Goal: Task Accomplishment & Management: Manage account settings

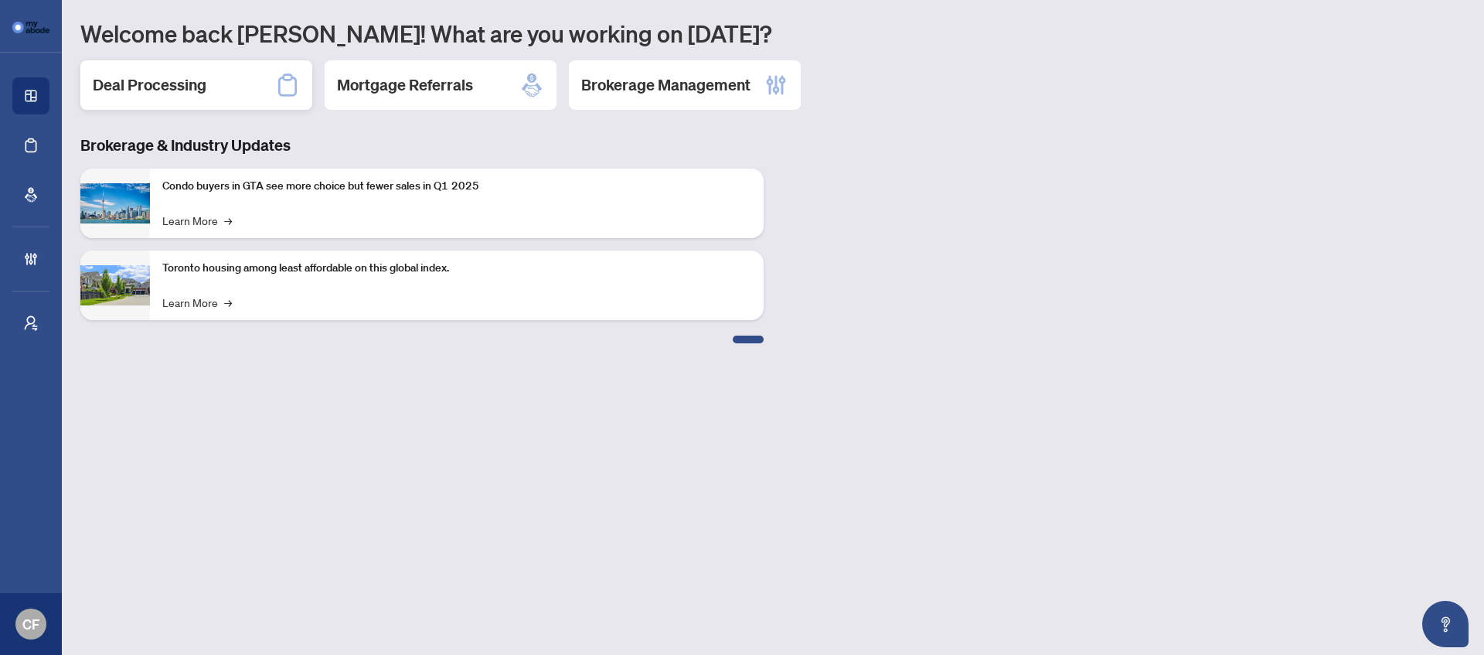
click at [245, 90] on div "Deal Processing" at bounding box center [196, 84] width 232 height 49
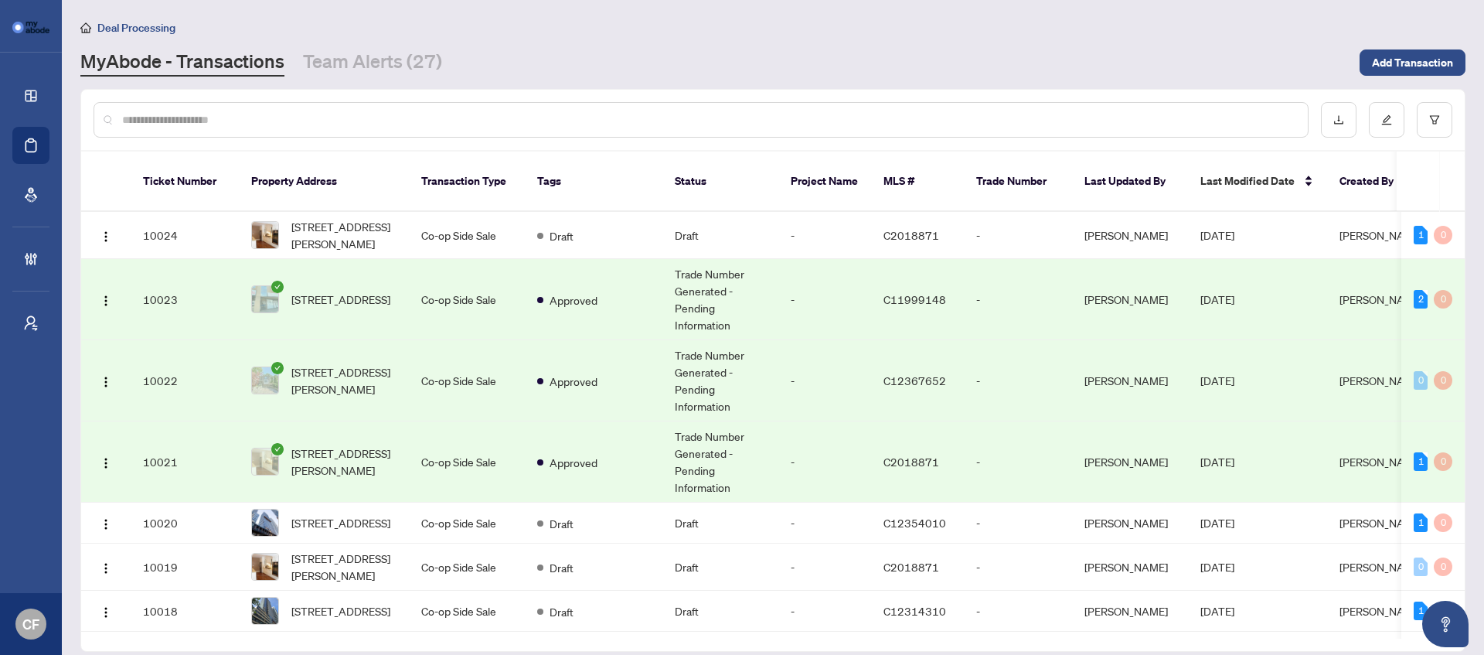
click at [666, 295] on td "Trade Number Generated - Pending Information" at bounding box center [720, 299] width 116 height 81
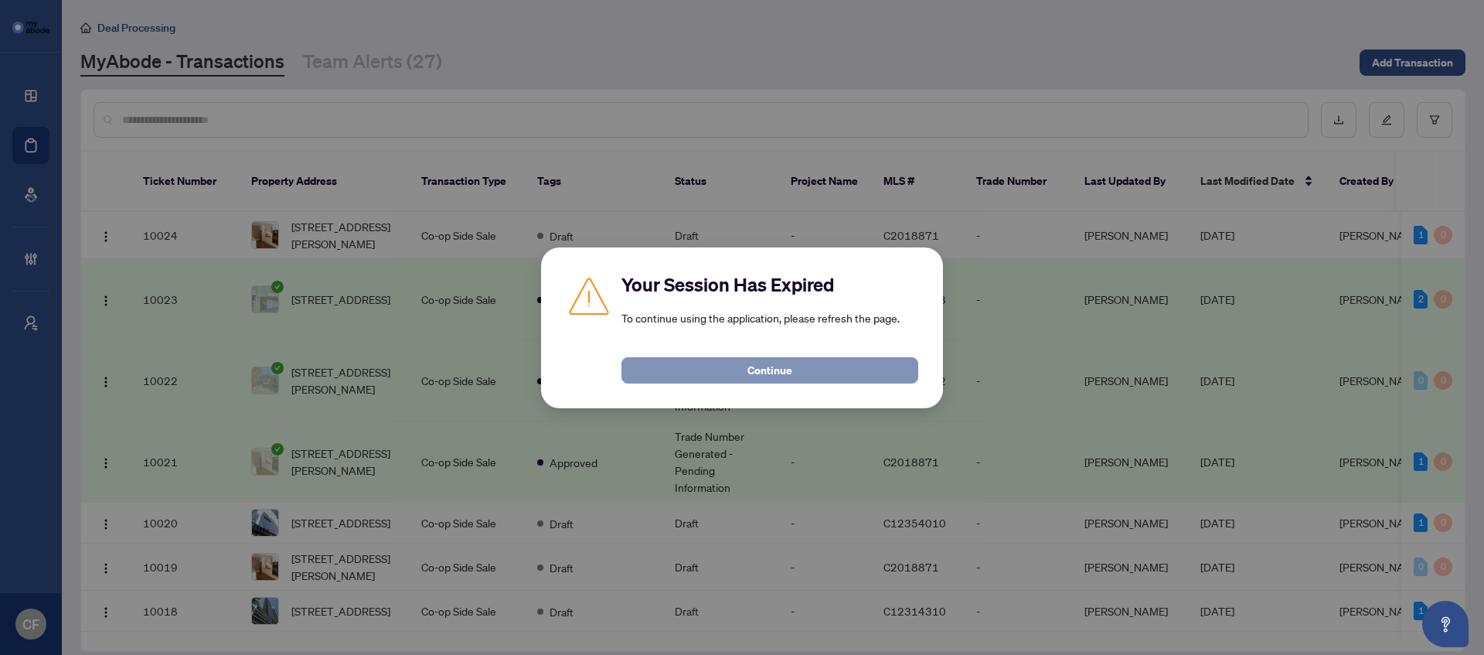
click at [776, 368] on span "Continue" at bounding box center [770, 370] width 45 height 25
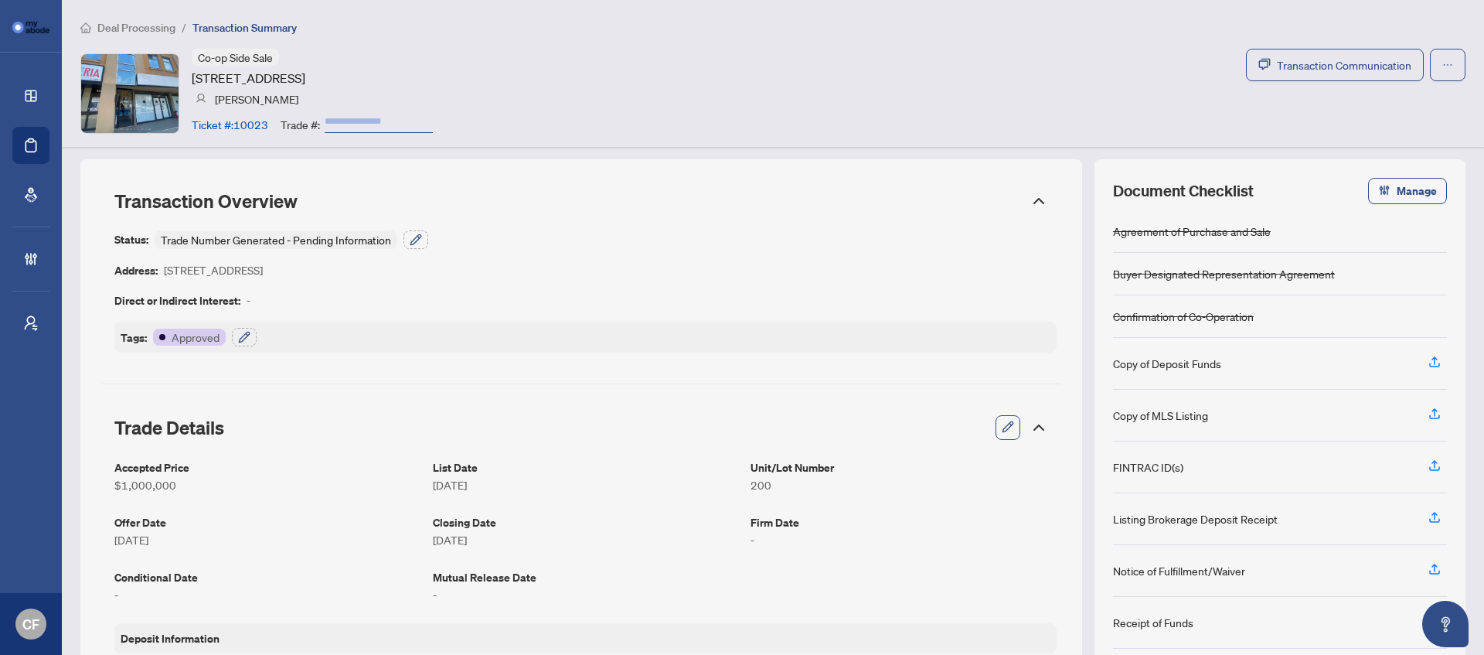
click at [167, 24] on span "Deal Processing" at bounding box center [136, 28] width 78 height 14
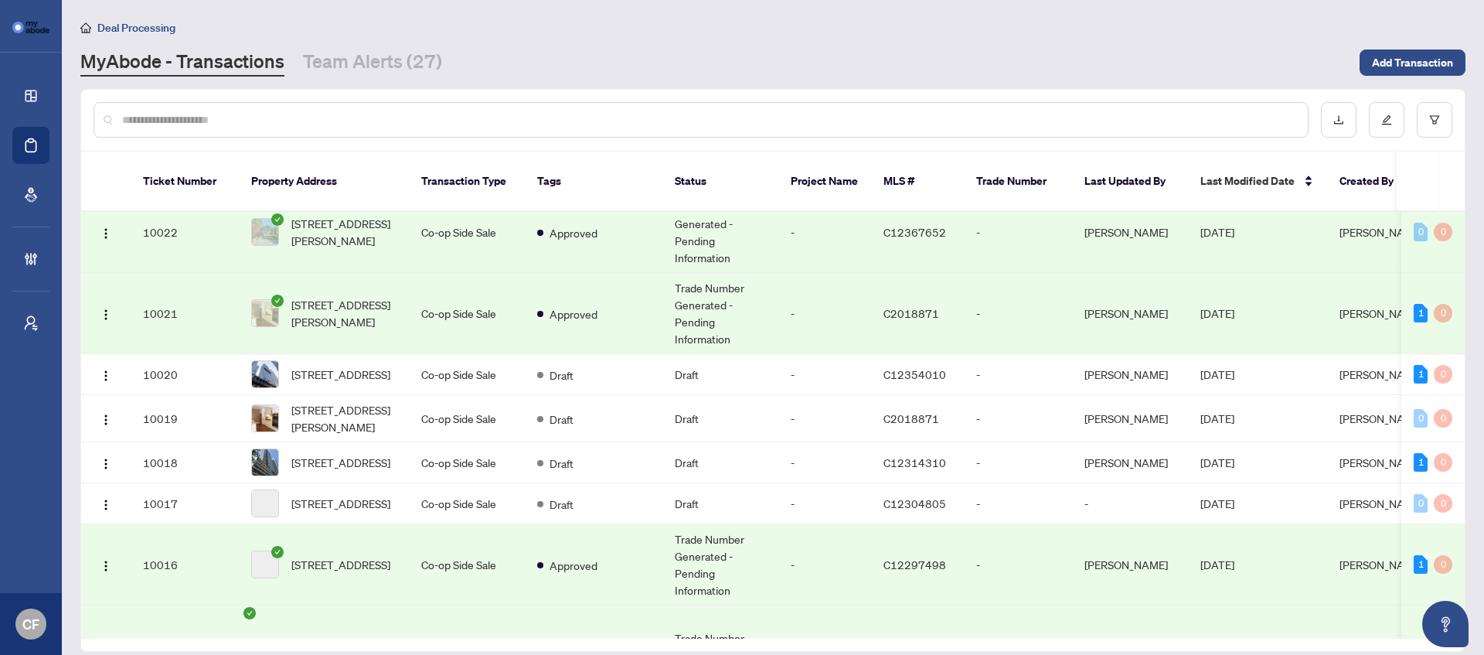
scroll to position [691, 0]
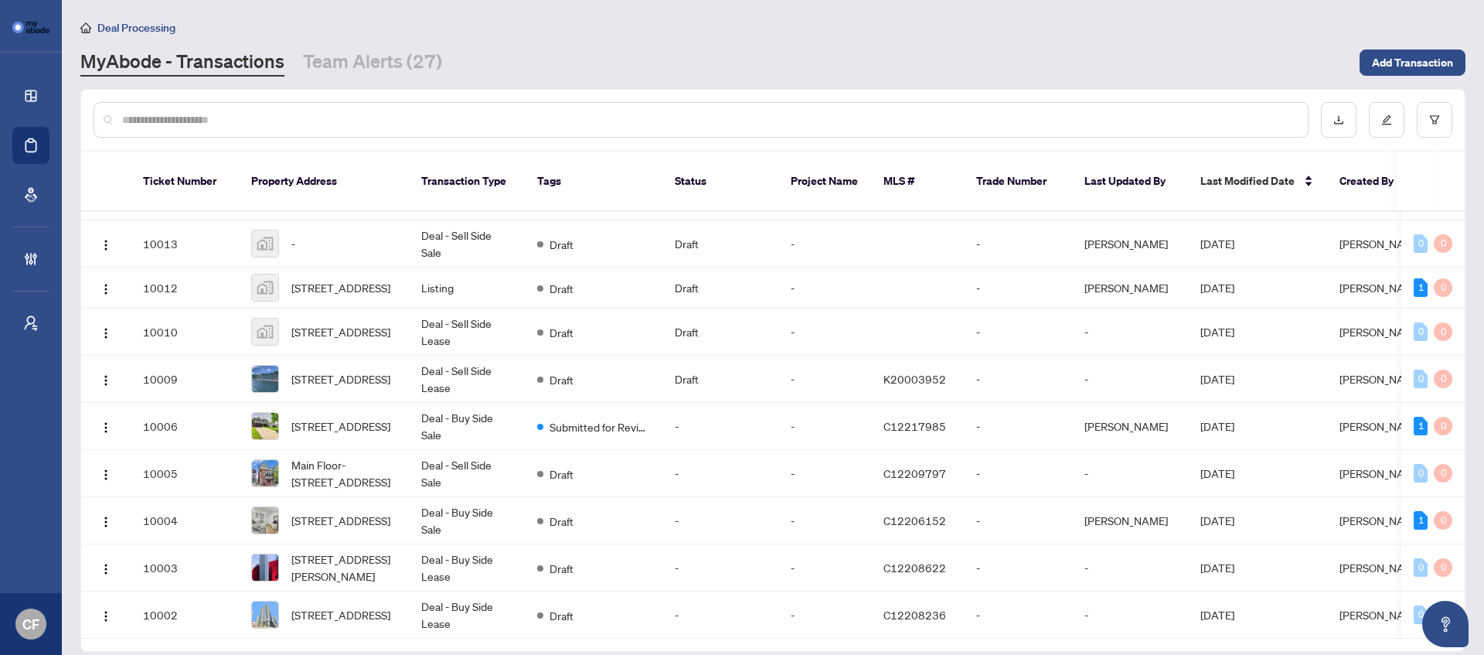
click at [1023, 128] on div at bounding box center [701, 120] width 1215 height 36
click at [1068, 113] on input "text" at bounding box center [708, 119] width 1173 height 17
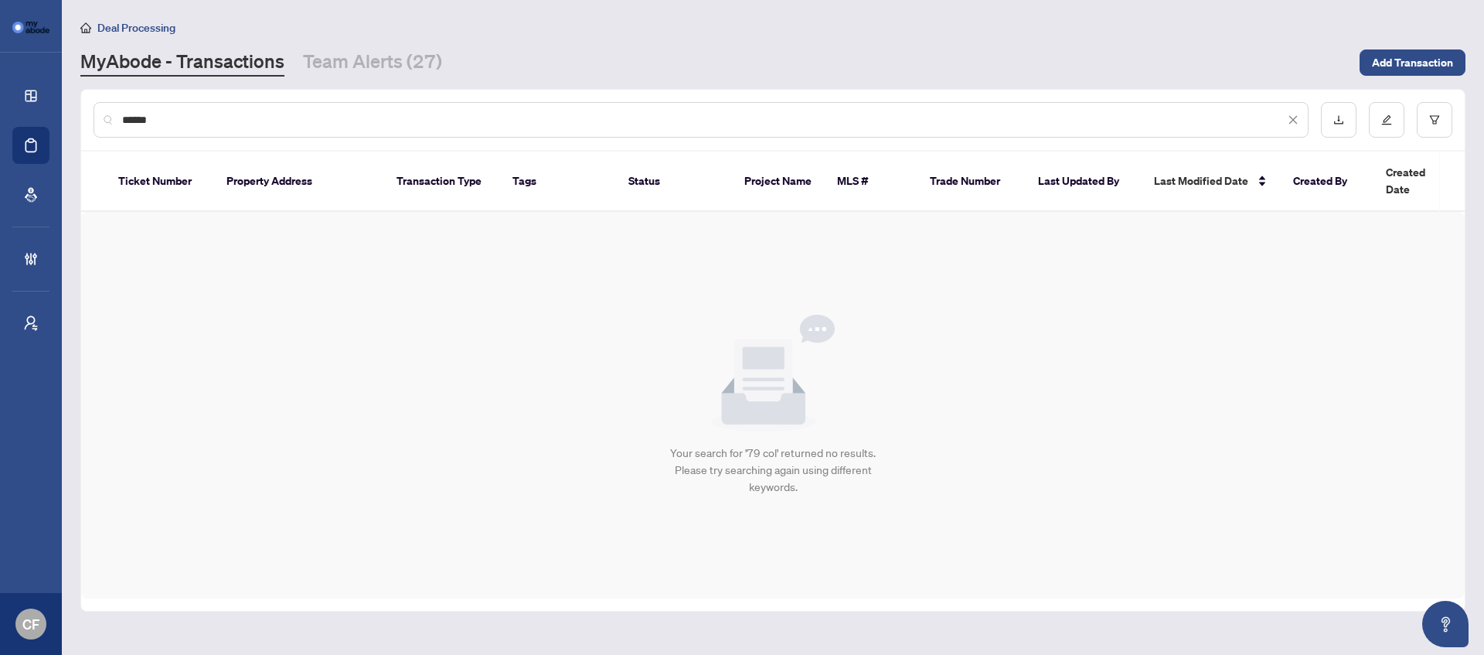
scroll to position [0, 0]
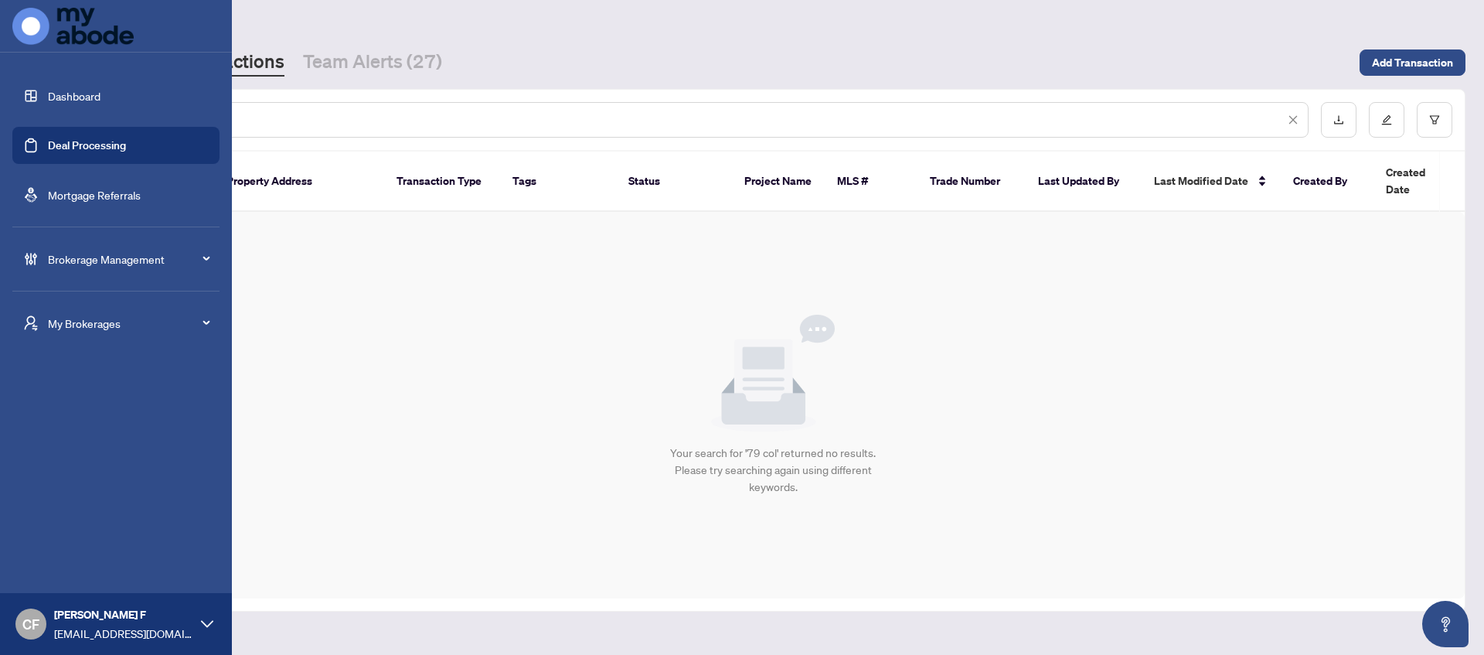
type input "******"
click at [111, 635] on span "[EMAIL_ADDRESS][DOMAIN_NAME]" at bounding box center [123, 633] width 139 height 17
click at [83, 610] on span "[PERSON_NAME] F" at bounding box center [123, 614] width 139 height 17
click at [76, 557] on span "Logout" at bounding box center [62, 564] width 35 height 25
